Goal: Task Accomplishment & Management: Manage account settings

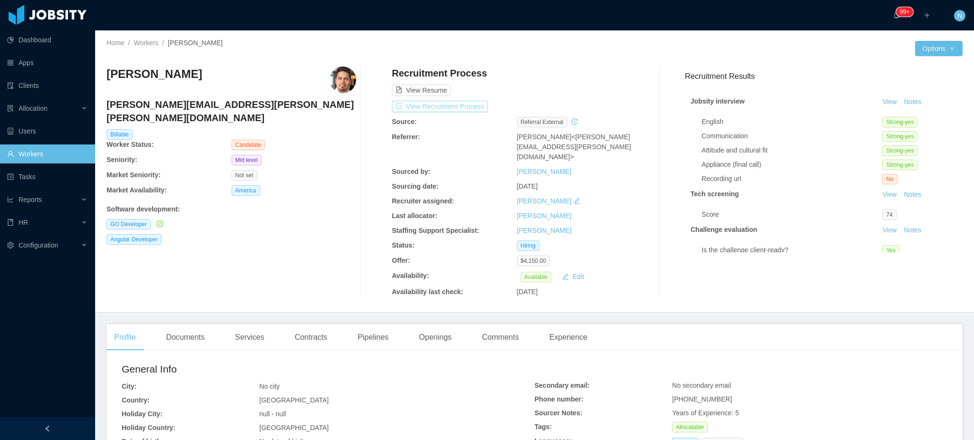
click at [454, 108] on button "View Recruitment Process" at bounding box center [440, 106] width 96 height 11
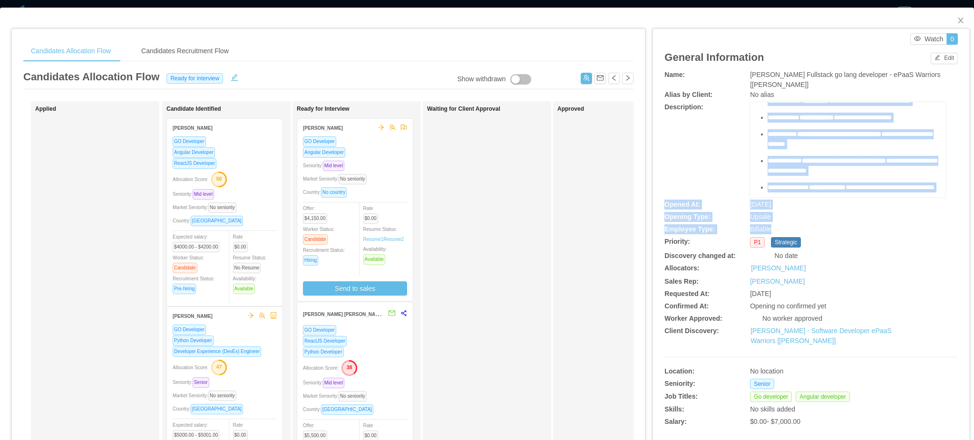
scroll to position [572, 0]
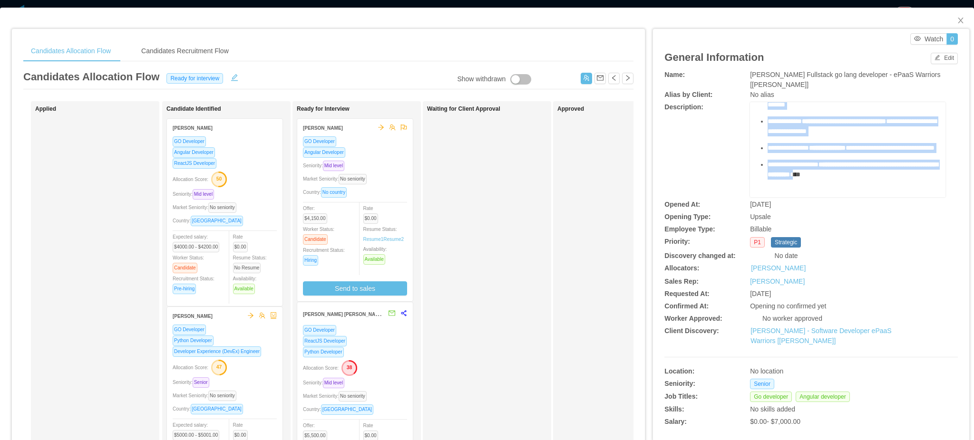
drag, startPoint x: 750, startPoint y: 121, endPoint x: 900, endPoint y: 158, distance: 154.2
copy div "**********"
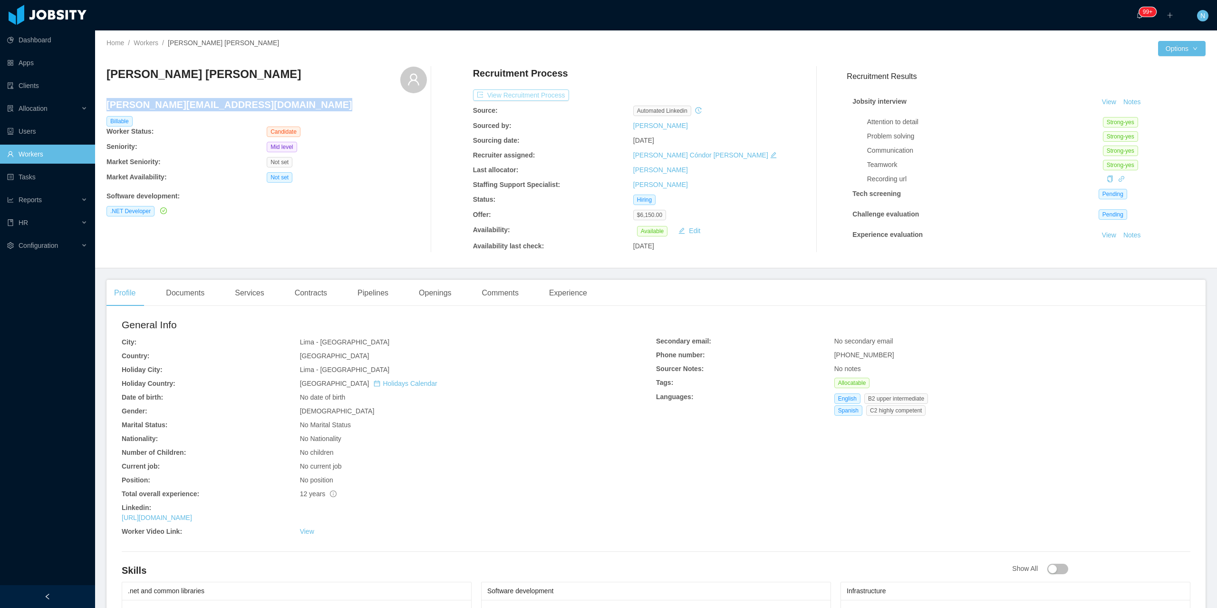
drag, startPoint x: 0, startPoint y: 0, endPoint x: 537, endPoint y: 92, distance: 545.2
click at [537, 92] on button "View Recruitment Process" at bounding box center [521, 94] width 96 height 11
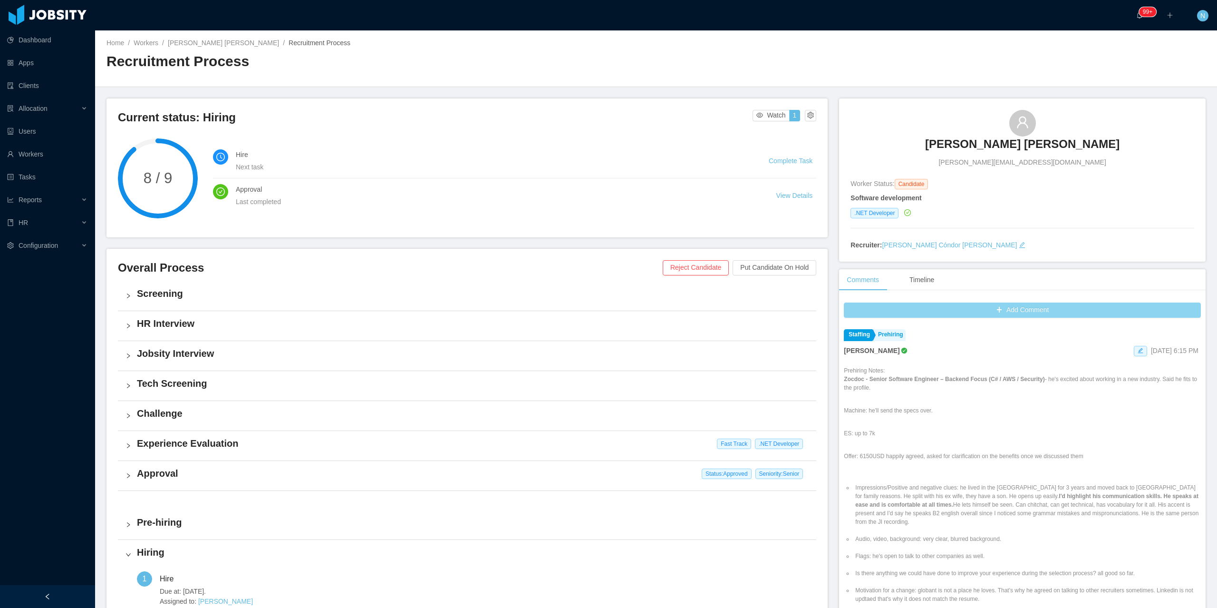
click at [1042, 311] on button "Add Comment" at bounding box center [1022, 309] width 357 height 15
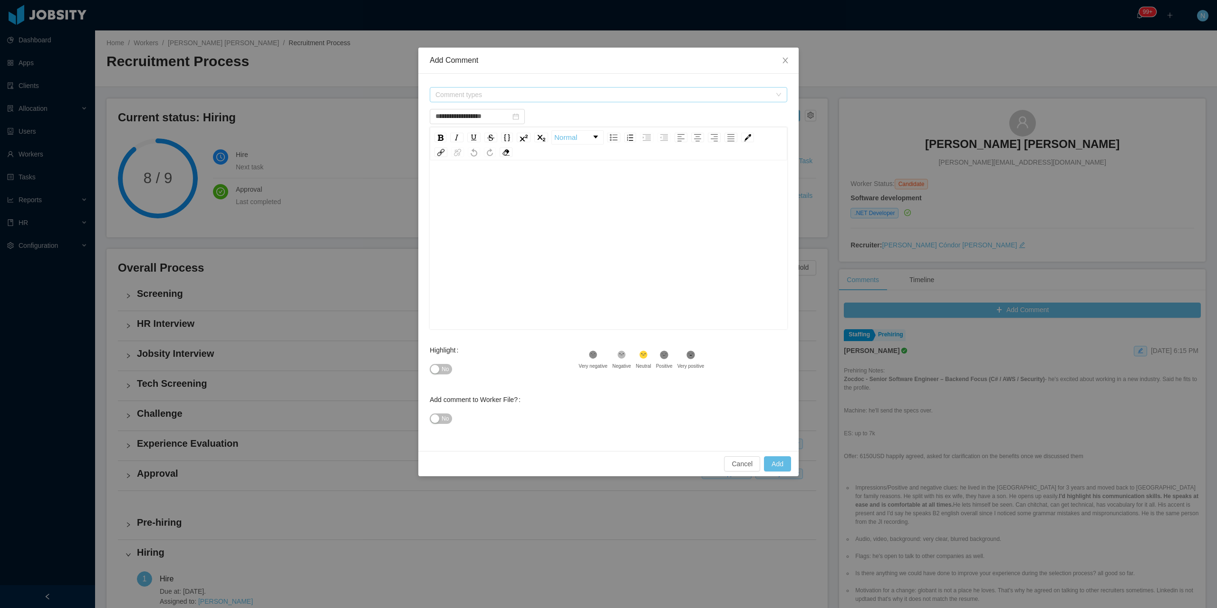
click at [471, 96] on span "Comment types" at bounding box center [604, 95] width 336 height 10
click at [436, 146] on icon "icon: caret-down" at bounding box center [437, 148] width 5 height 5
click at [438, 127] on span at bounding box center [437, 131] width 11 height 11
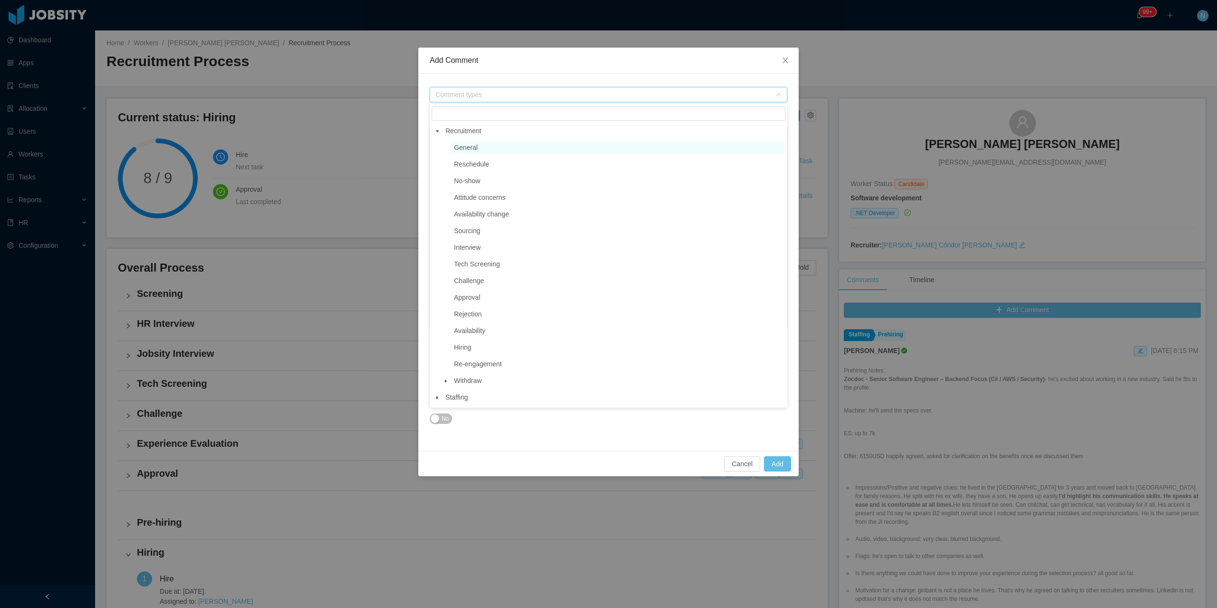
click at [476, 146] on span "General" at bounding box center [466, 148] width 24 height 8
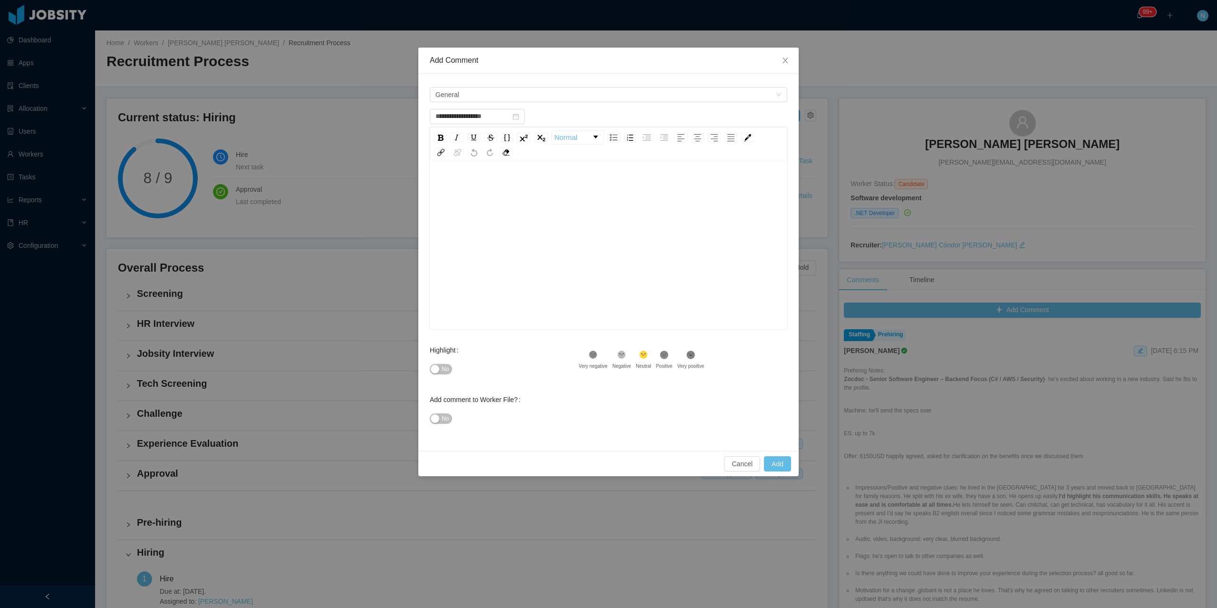
drag, startPoint x: 488, startPoint y: 225, endPoint x: 484, endPoint y: 241, distance: 16.3
click at [489, 225] on div "rdw-editor" at bounding box center [609, 259] width 343 height 166
type input "**********"
click at [443, 370] on span "No" at bounding box center [445, 369] width 7 height 10
click at [478, 243] on div "rdw-editor" at bounding box center [609, 259] width 343 height 166
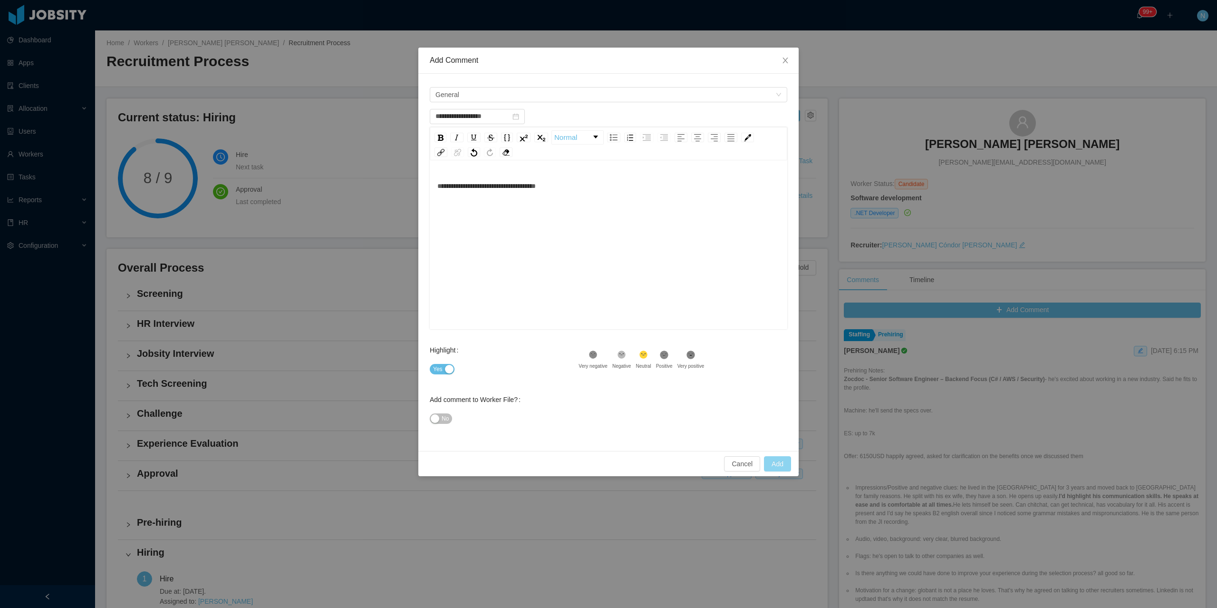
type input "**********"
click at [775, 462] on button "Add" at bounding box center [777, 463] width 27 height 15
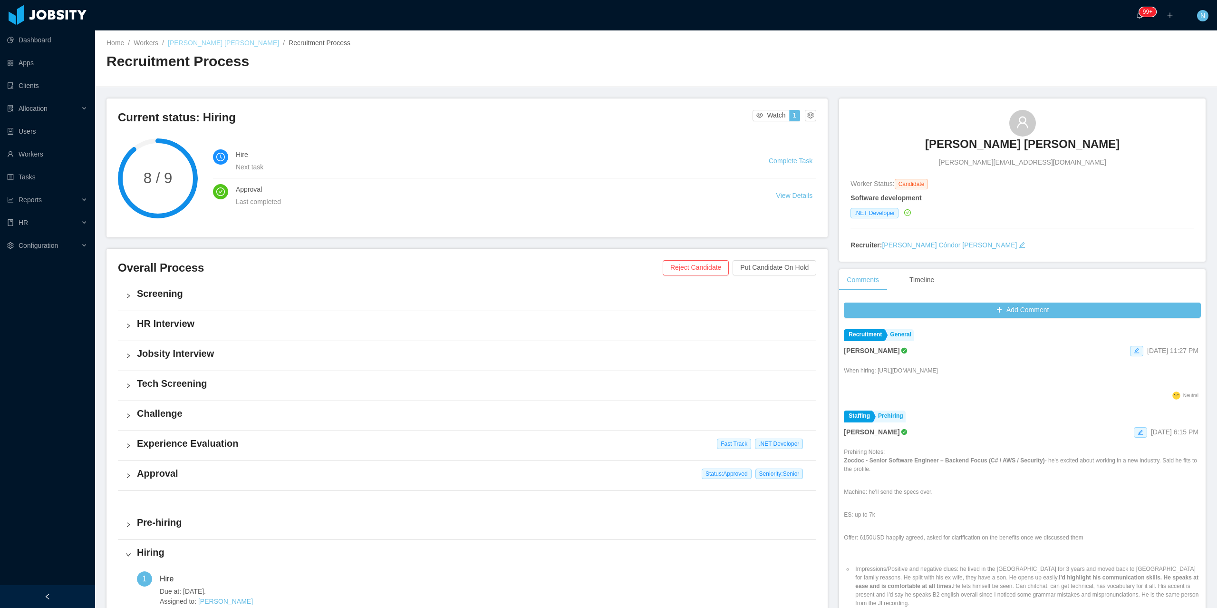
click at [202, 44] on link "[PERSON_NAME] [PERSON_NAME]" at bounding box center [223, 43] width 111 height 8
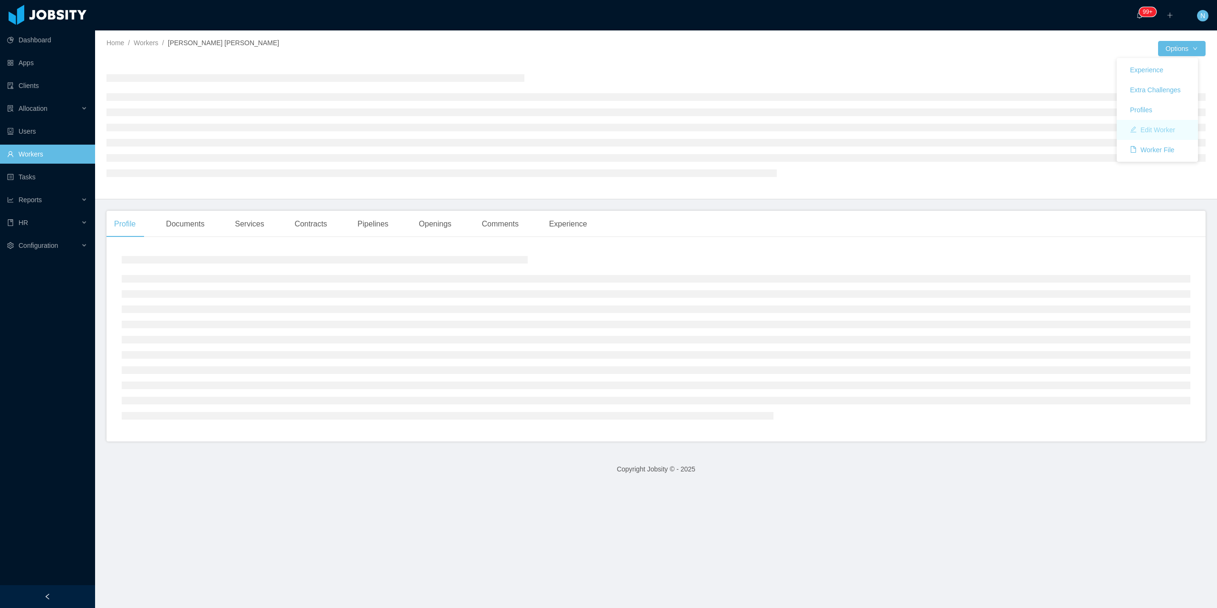
click at [1164, 131] on button "Edit Worker" at bounding box center [1153, 129] width 60 height 15
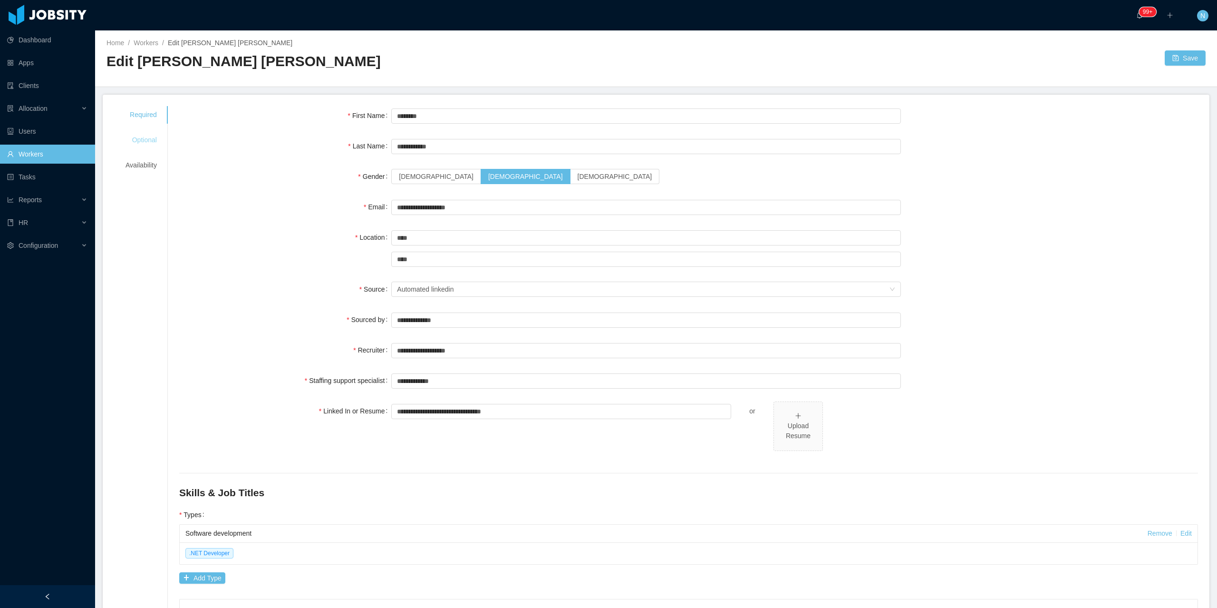
click at [148, 139] on div "Optional" at bounding box center [141, 140] width 54 height 18
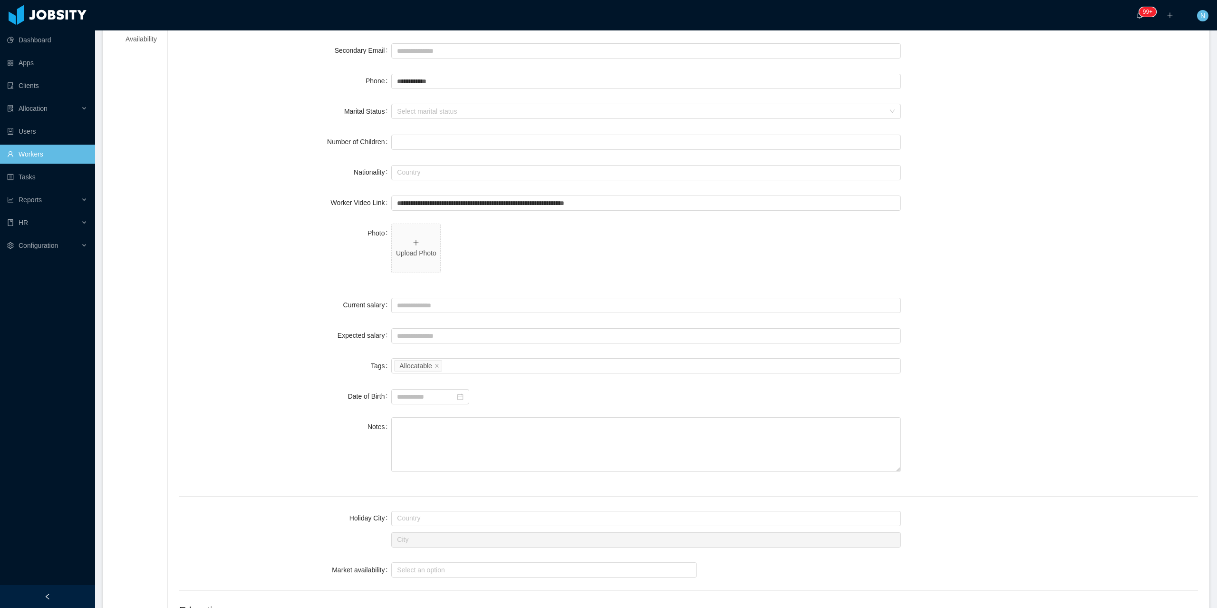
scroll to position [127, 0]
click at [404, 253] on p "Upload Photo" at bounding box center [416, 253] width 41 height 10
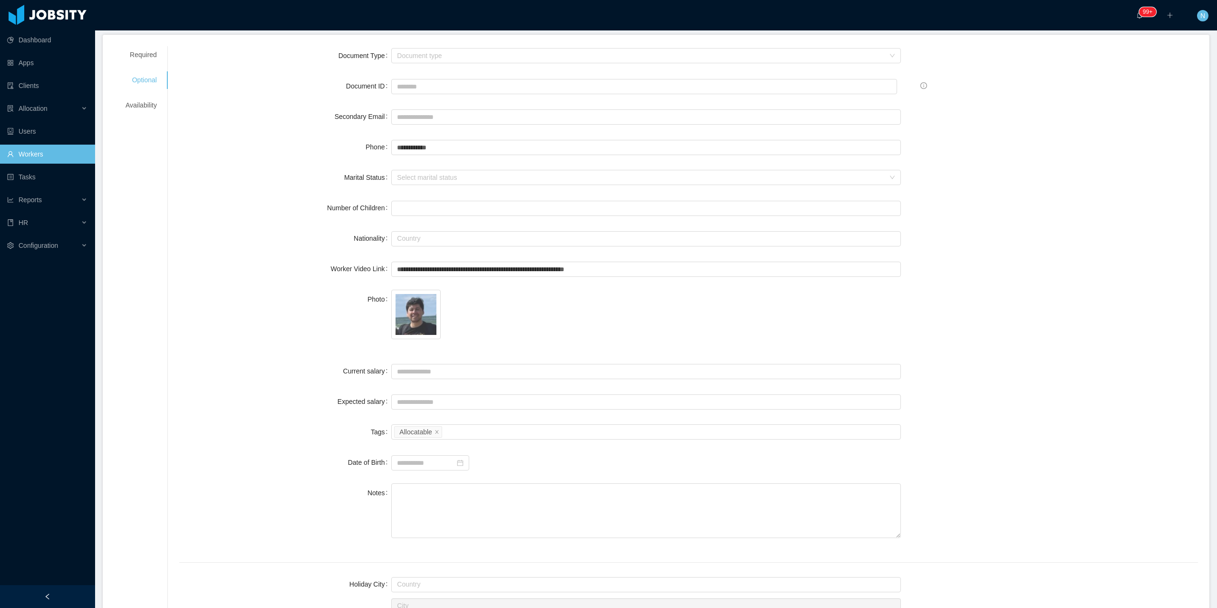
scroll to position [0, 0]
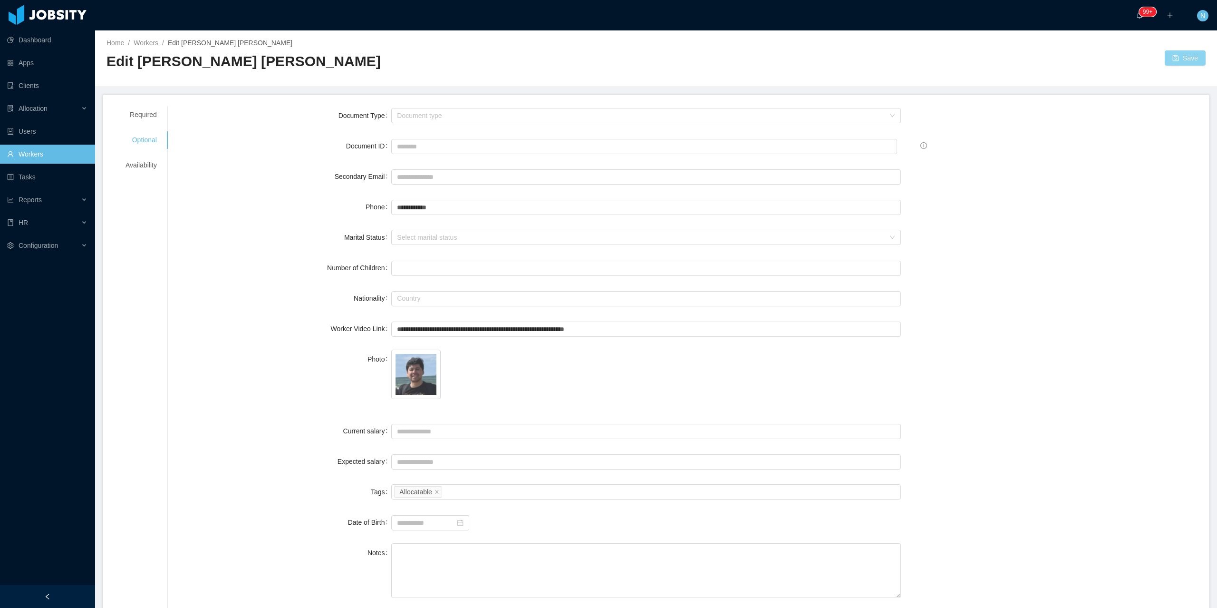
click at [1176, 61] on button "Save" at bounding box center [1185, 57] width 41 height 15
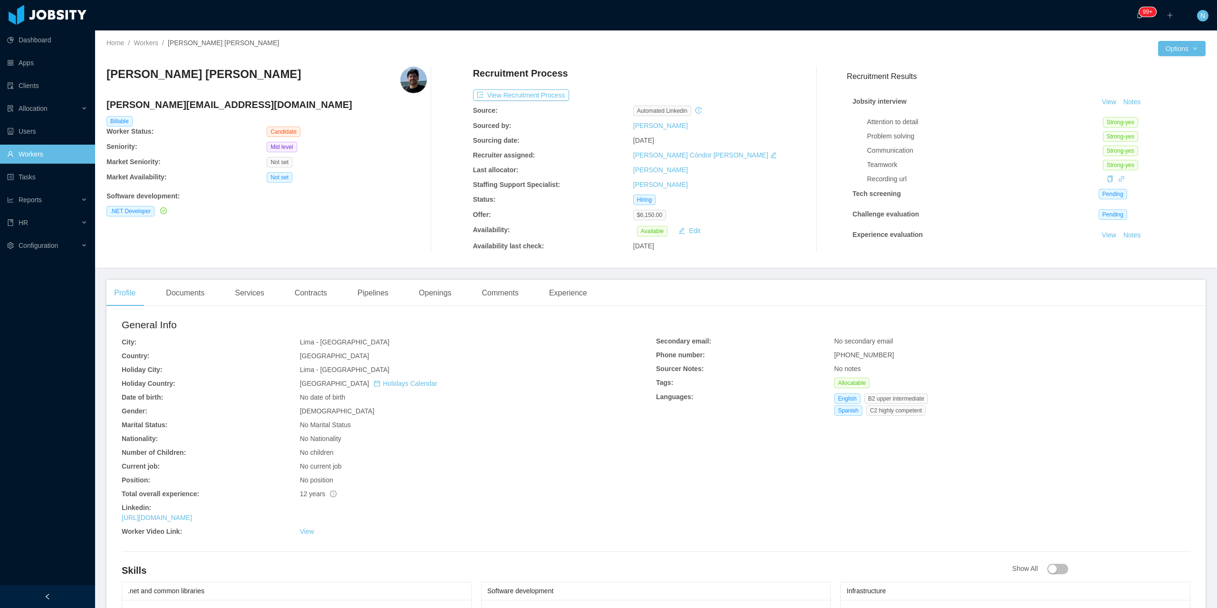
click at [159, 71] on h3 "[PERSON_NAME] [PERSON_NAME]" at bounding box center [204, 74] width 195 height 15
copy h3 "[PERSON_NAME] [PERSON_NAME]"
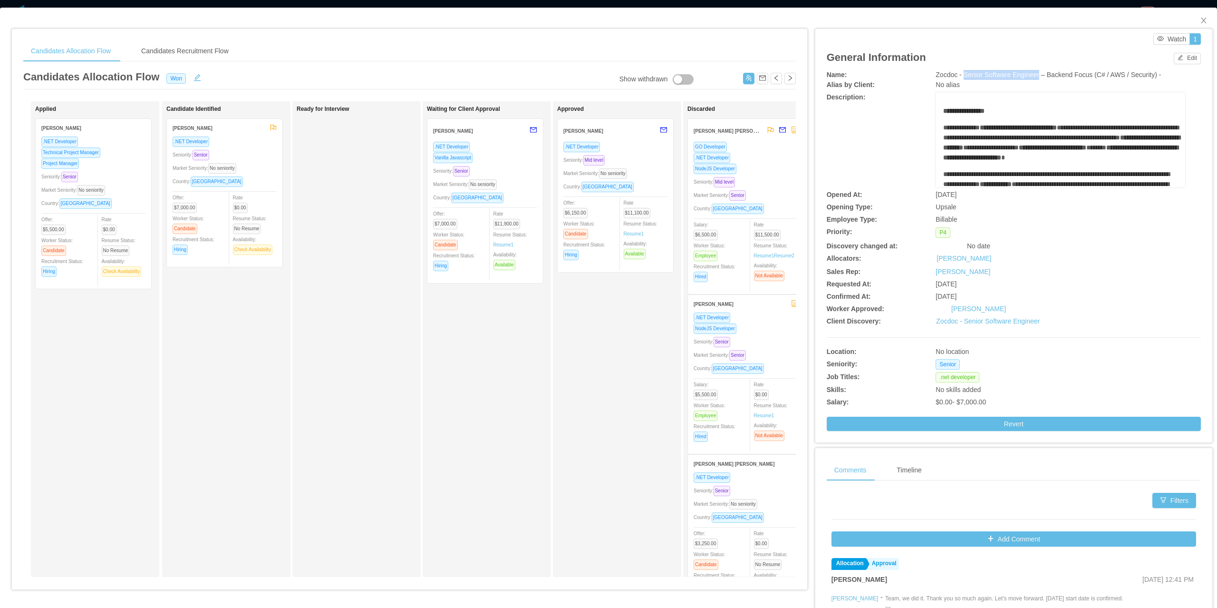
drag, startPoint x: 956, startPoint y: 74, endPoint x: 1030, endPoint y: 73, distance: 74.2
click at [1030, 73] on span "Zocdoc - Senior Software Engineer – Backend Focus (C# / AWS / Security) -" at bounding box center [1048, 75] width 225 height 8
copy span "Senior Software Engineer"
click at [655, 178] on div "Market Seniority: No seniority" at bounding box center [616, 173] width 104 height 11
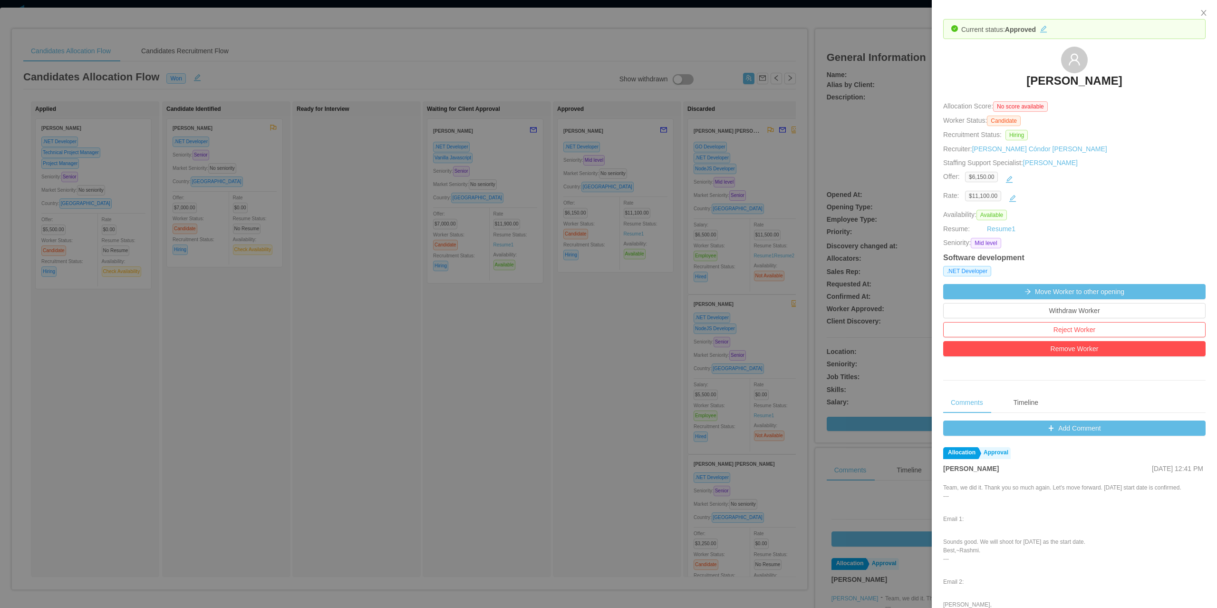
click at [918, 195] on div at bounding box center [608, 304] width 1217 height 608
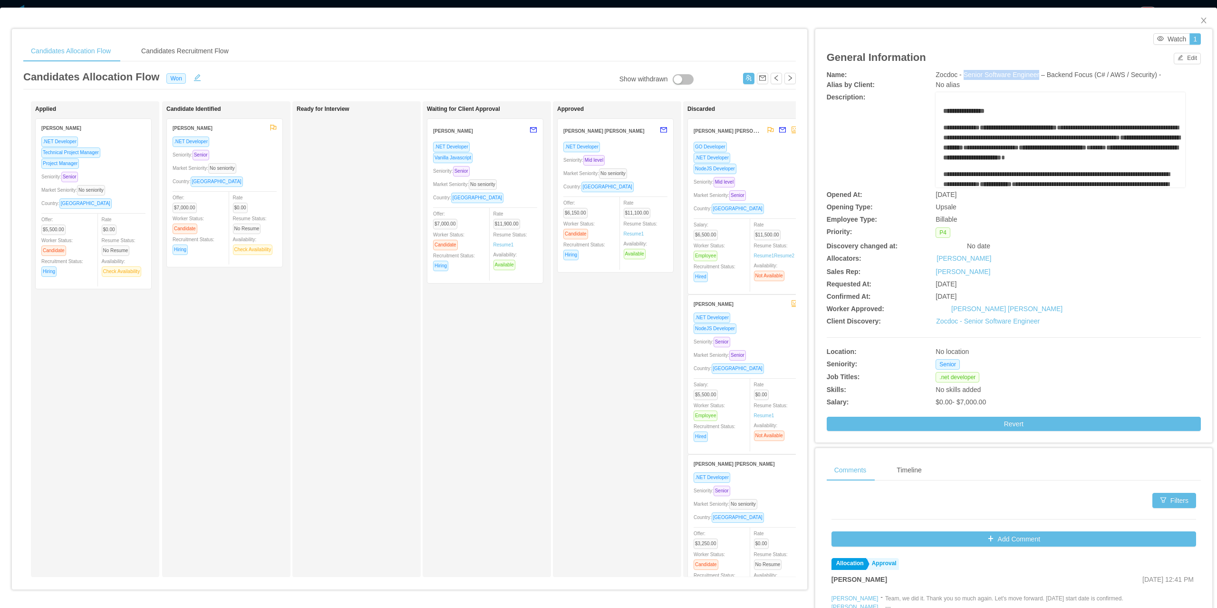
drag, startPoint x: 957, startPoint y: 71, endPoint x: 1031, endPoint y: 71, distance: 74.2
click at [1031, 71] on span "Zocdoc - Senior Software Engineer – Backend Focus (C# / AWS / Security) -" at bounding box center [1048, 75] width 225 height 8
copy span "Senior Software Engineer"
click at [641, 170] on div "Market Seniority: No seniority" at bounding box center [616, 173] width 104 height 11
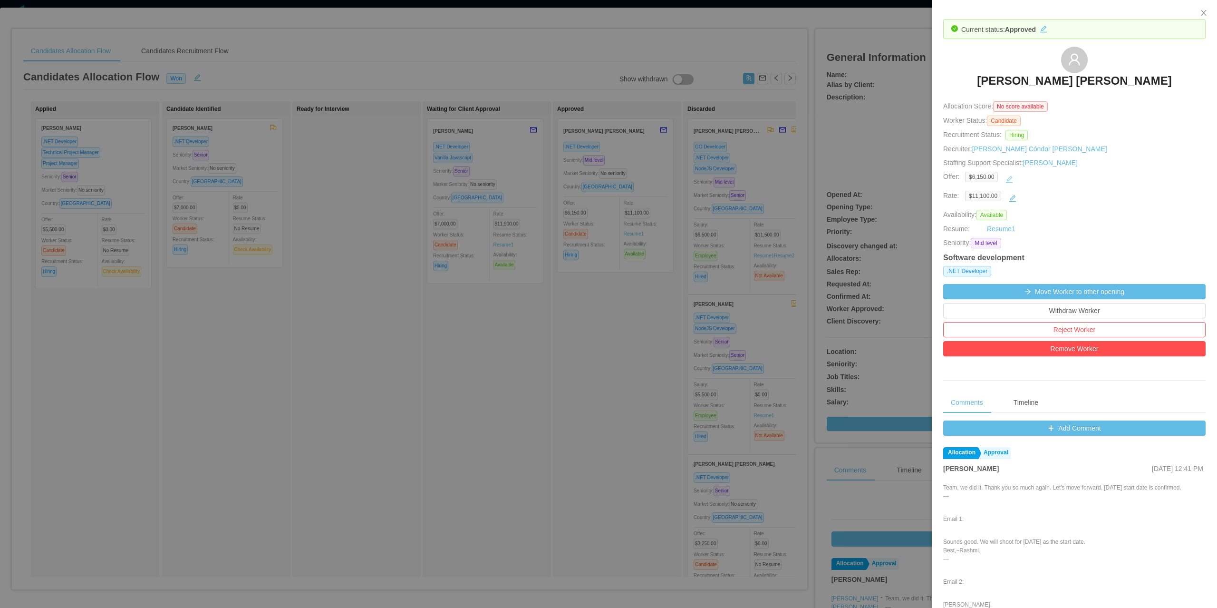
click at [1010, 183] on button "button" at bounding box center [1009, 179] width 15 height 15
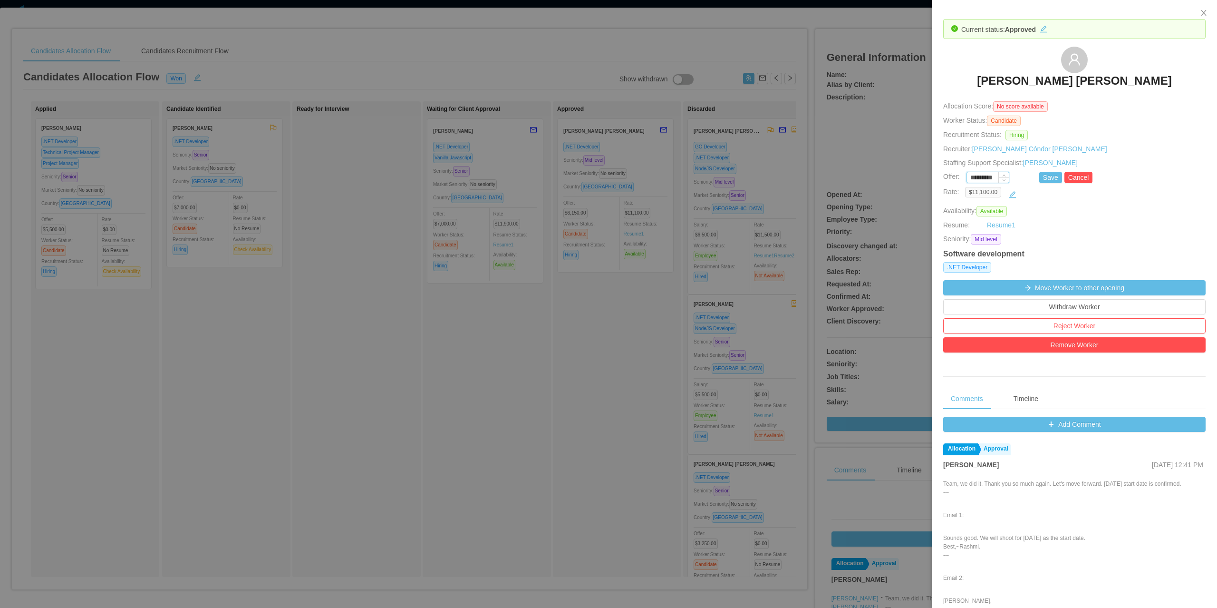
click at [983, 178] on input "*********" at bounding box center [988, 178] width 42 height 10
click at [1045, 182] on button "Save" at bounding box center [1051, 177] width 23 height 11
type input "*********"
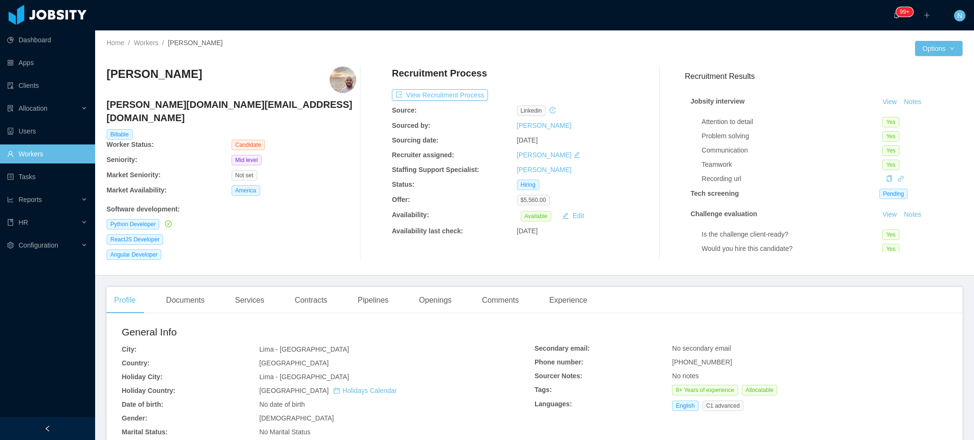
click at [695, 359] on span "[PHONE_NUMBER]" at bounding box center [702, 363] width 60 height 8
copy span "[PHONE_NUMBER]"
